Goal: Information Seeking & Learning: Learn about a topic

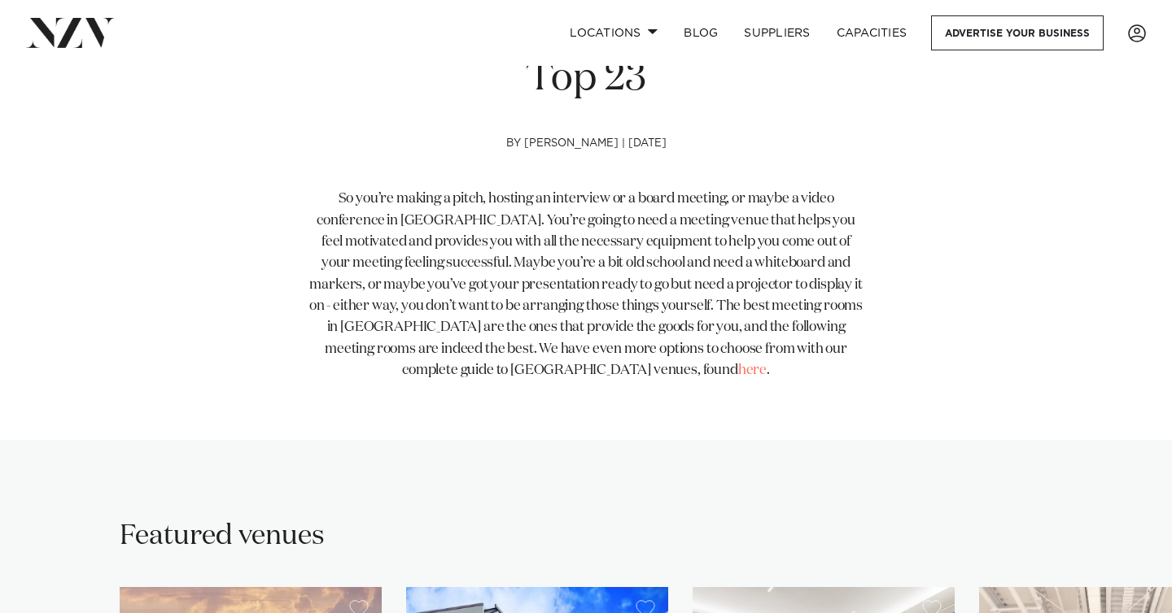
scroll to position [687, 0]
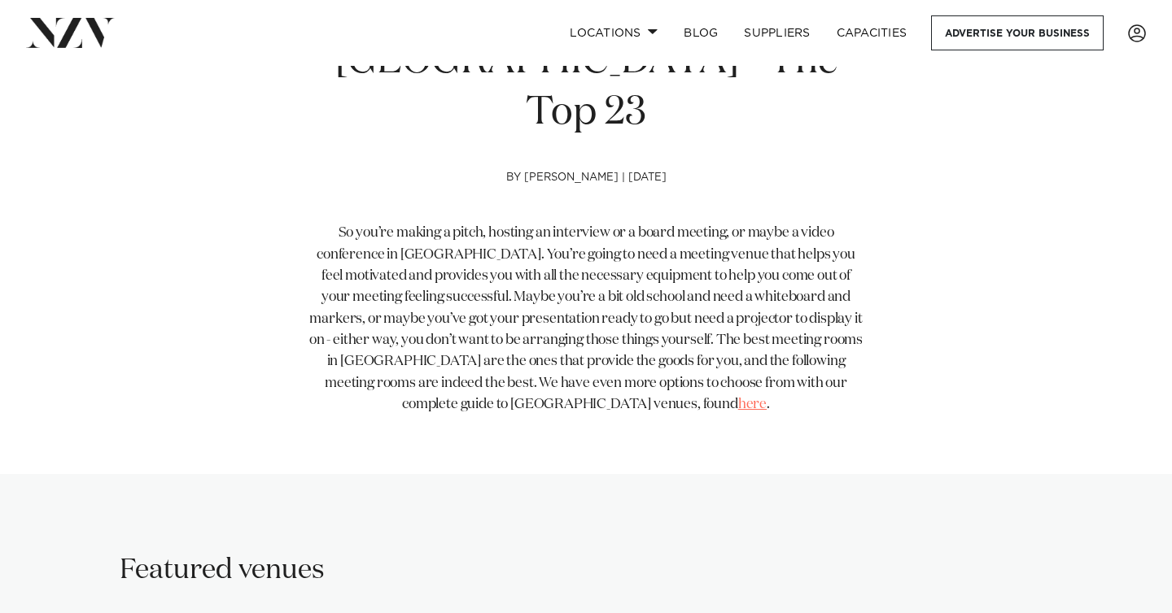
click at [738, 398] on link "here" at bounding box center [752, 405] width 28 height 14
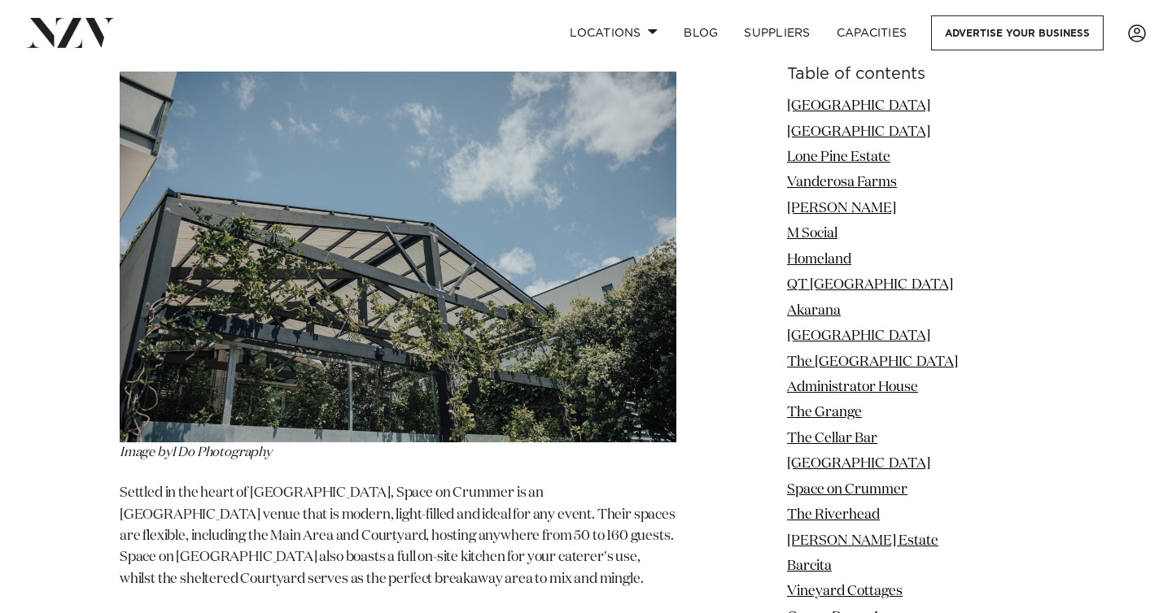
scroll to position [11932, 0]
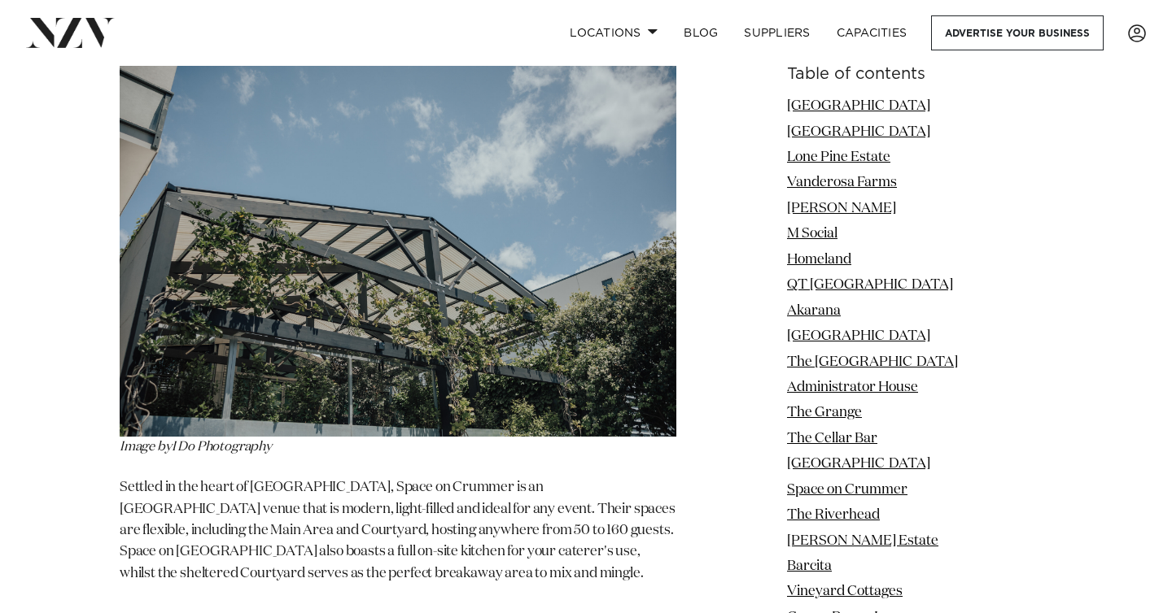
click at [385, 478] on p "Settled in the heart of [GEOGRAPHIC_DATA], Space on Crummer is an [GEOGRAPHIC_D…" at bounding box center [398, 542] width 556 height 129
click at [844, 487] on link "Space on Crummer" at bounding box center [847, 490] width 120 height 14
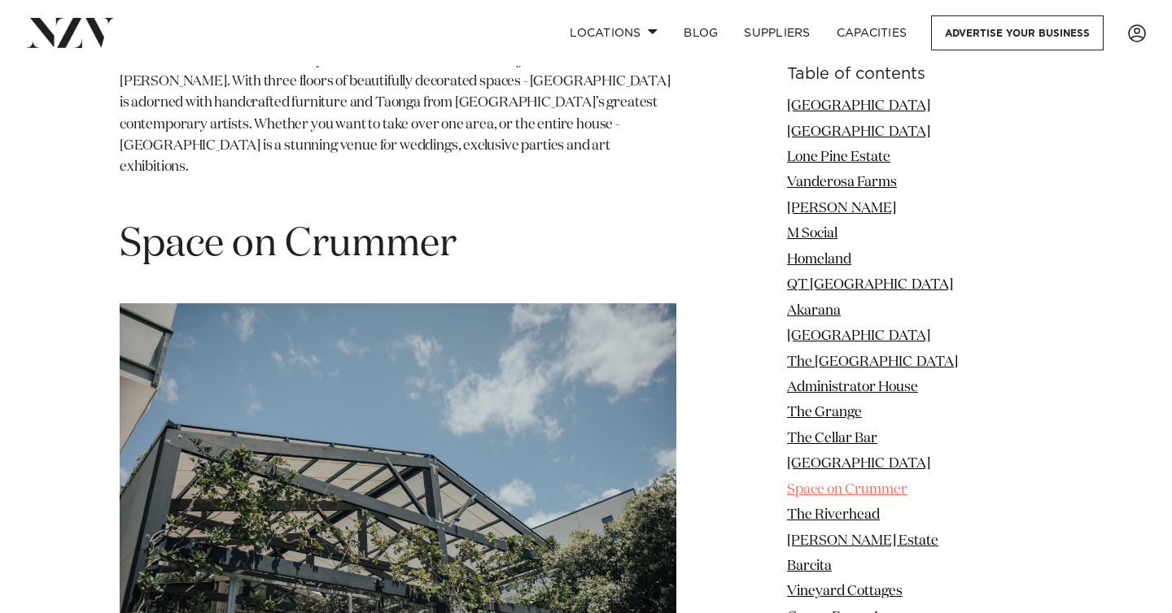
scroll to position [11683, 0]
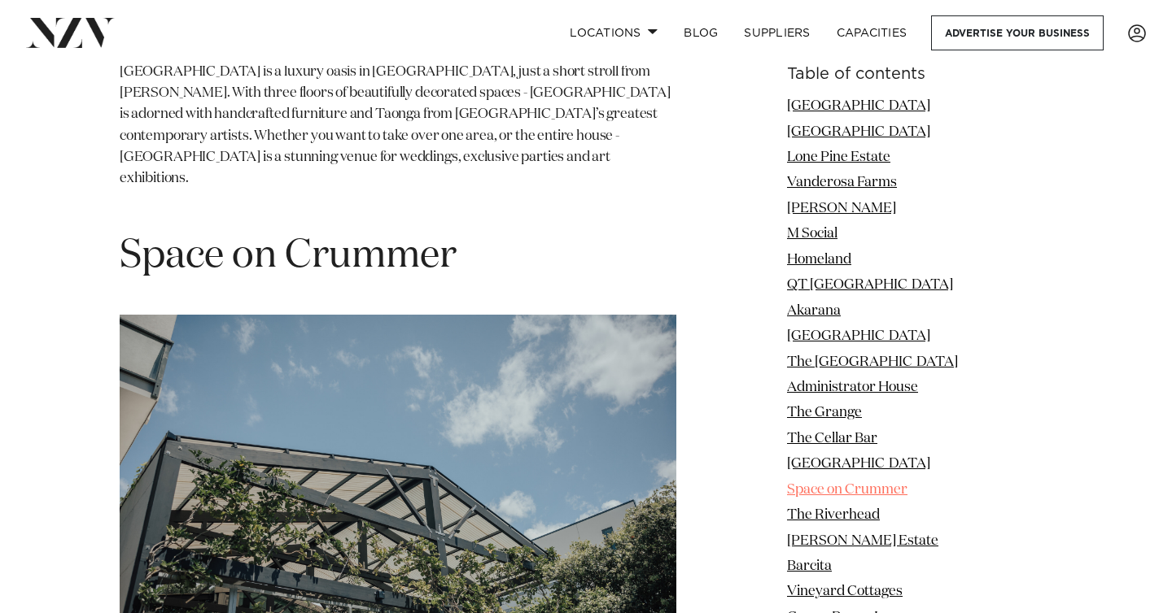
click at [877, 494] on link "Space on Crummer" at bounding box center [847, 490] width 120 height 14
